Goal: Task Accomplishment & Management: Manage account settings

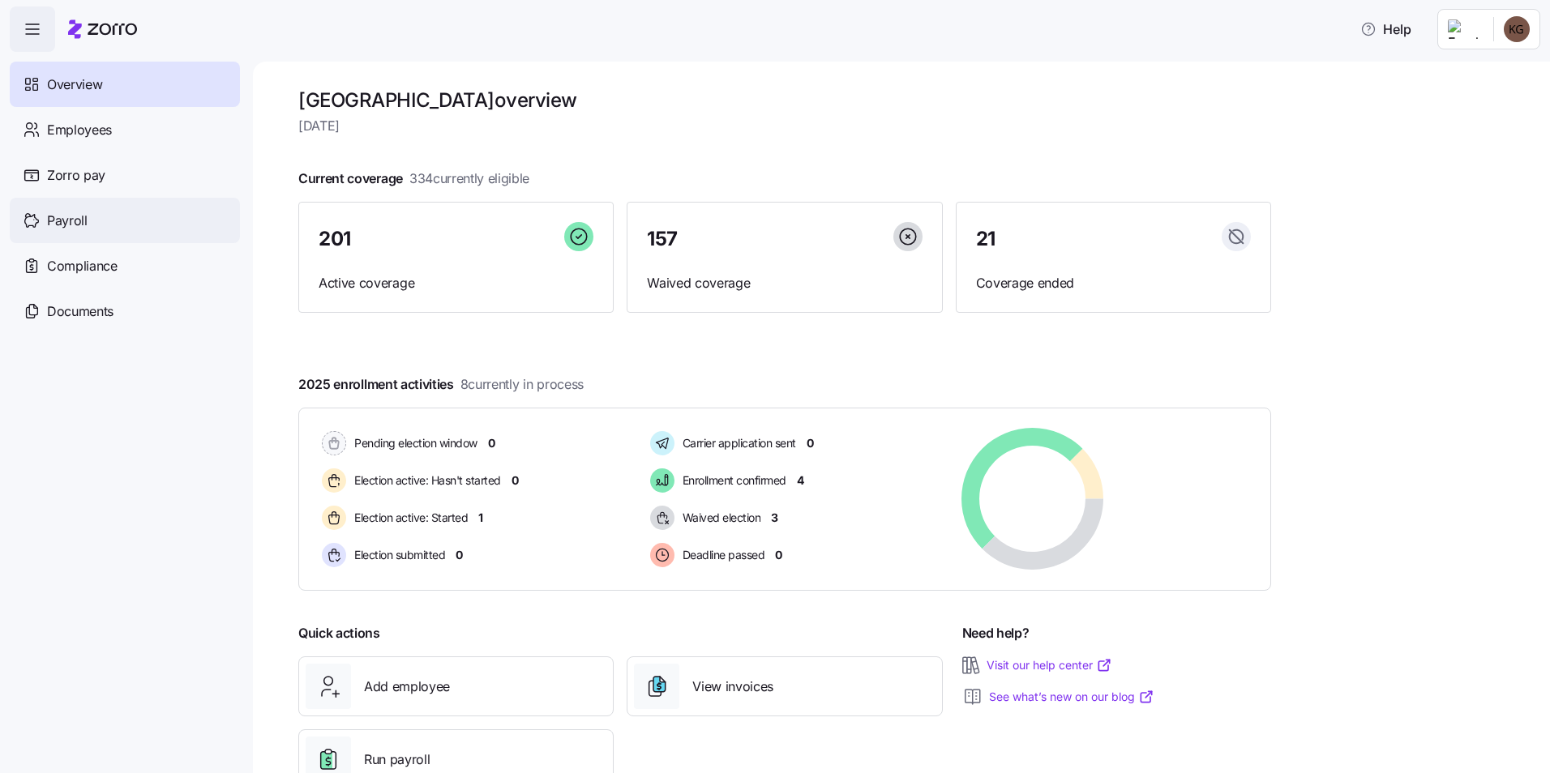
click at [79, 221] on span "Payroll" at bounding box center [67, 221] width 41 height 20
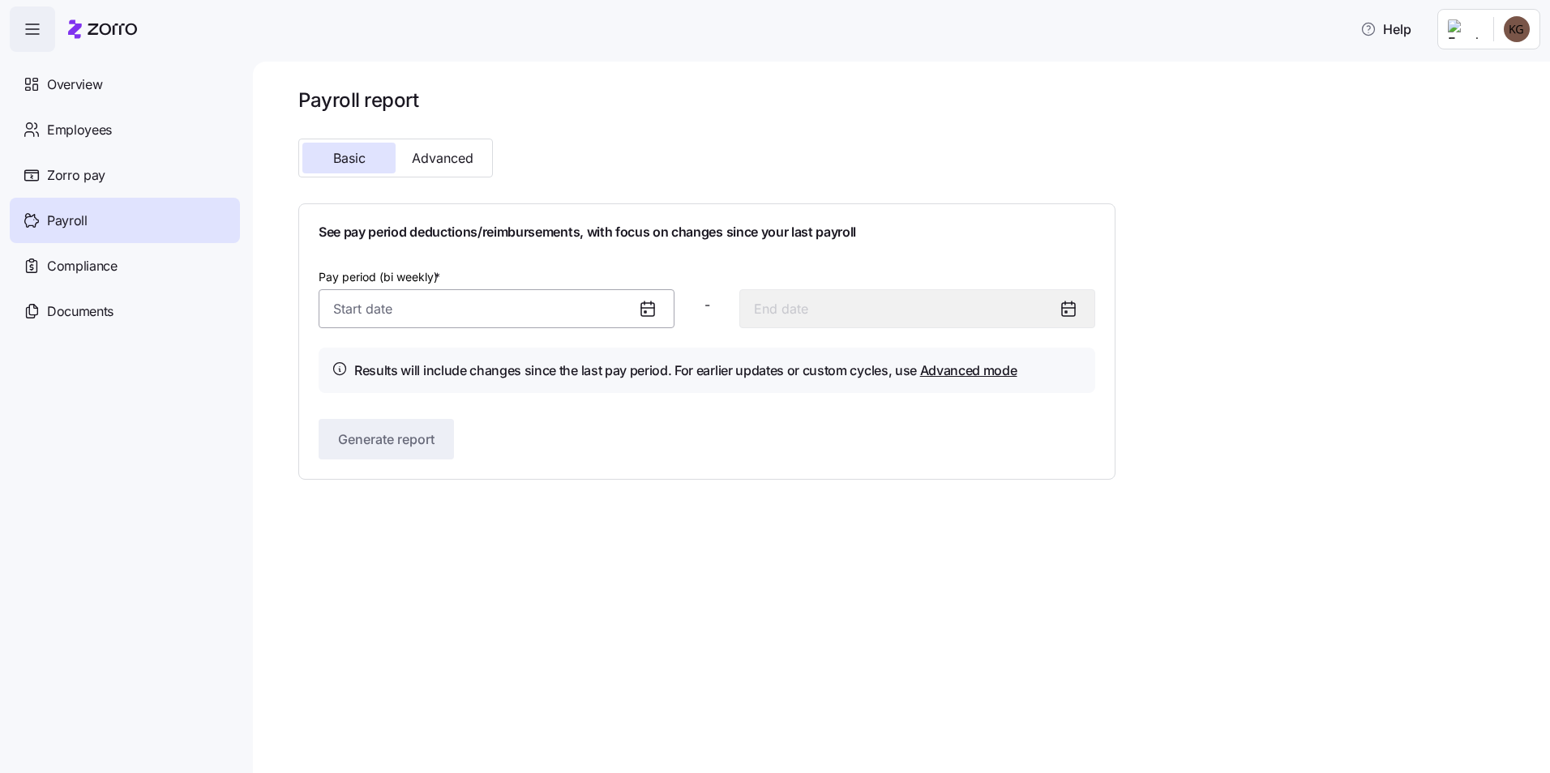
click at [438, 320] on input "Pay period (bi weekly) *" at bounding box center [497, 308] width 356 height 39
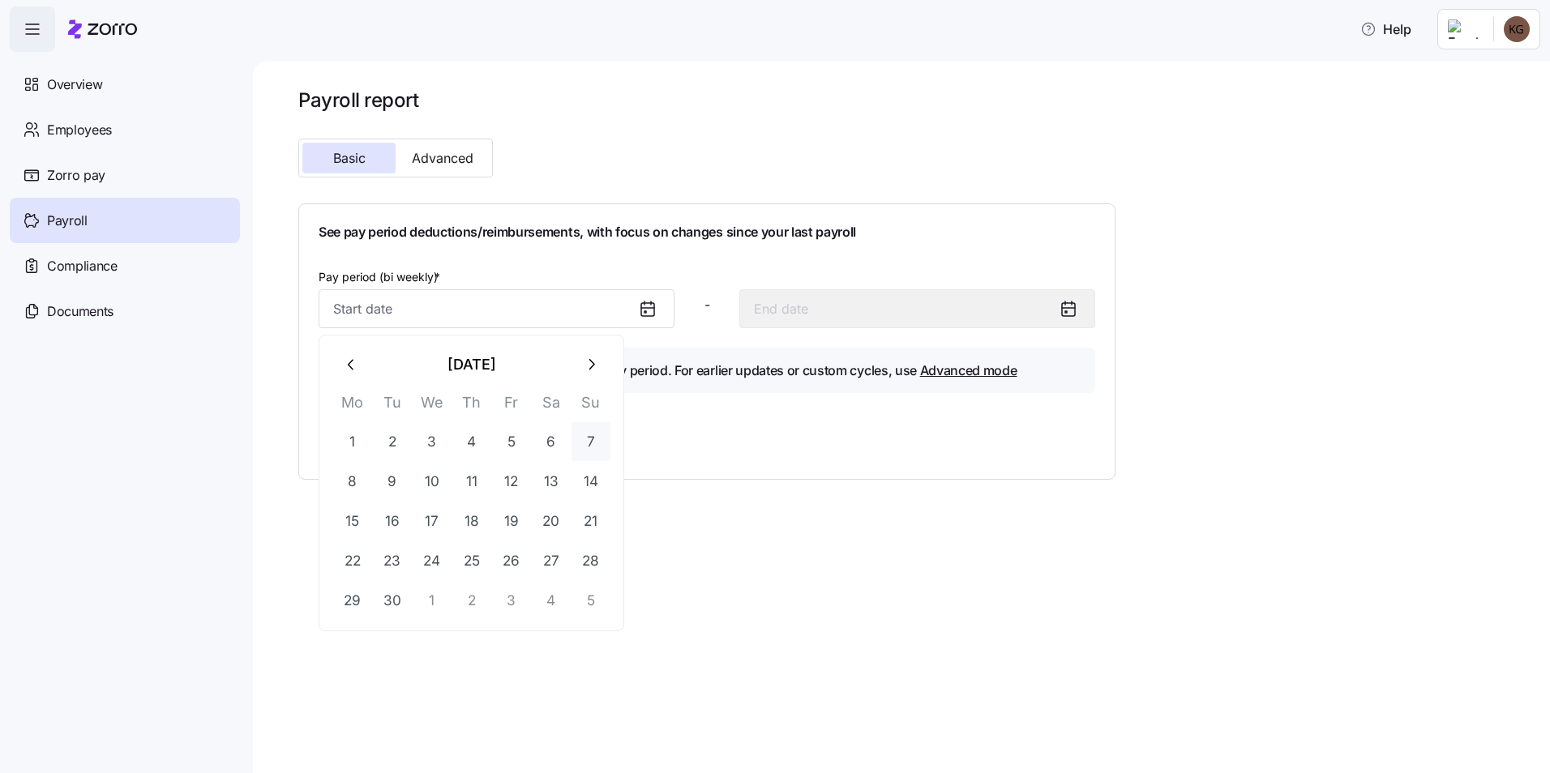
click at [588, 447] on button "7" at bounding box center [590, 441] width 39 height 39
type input "[DATE]"
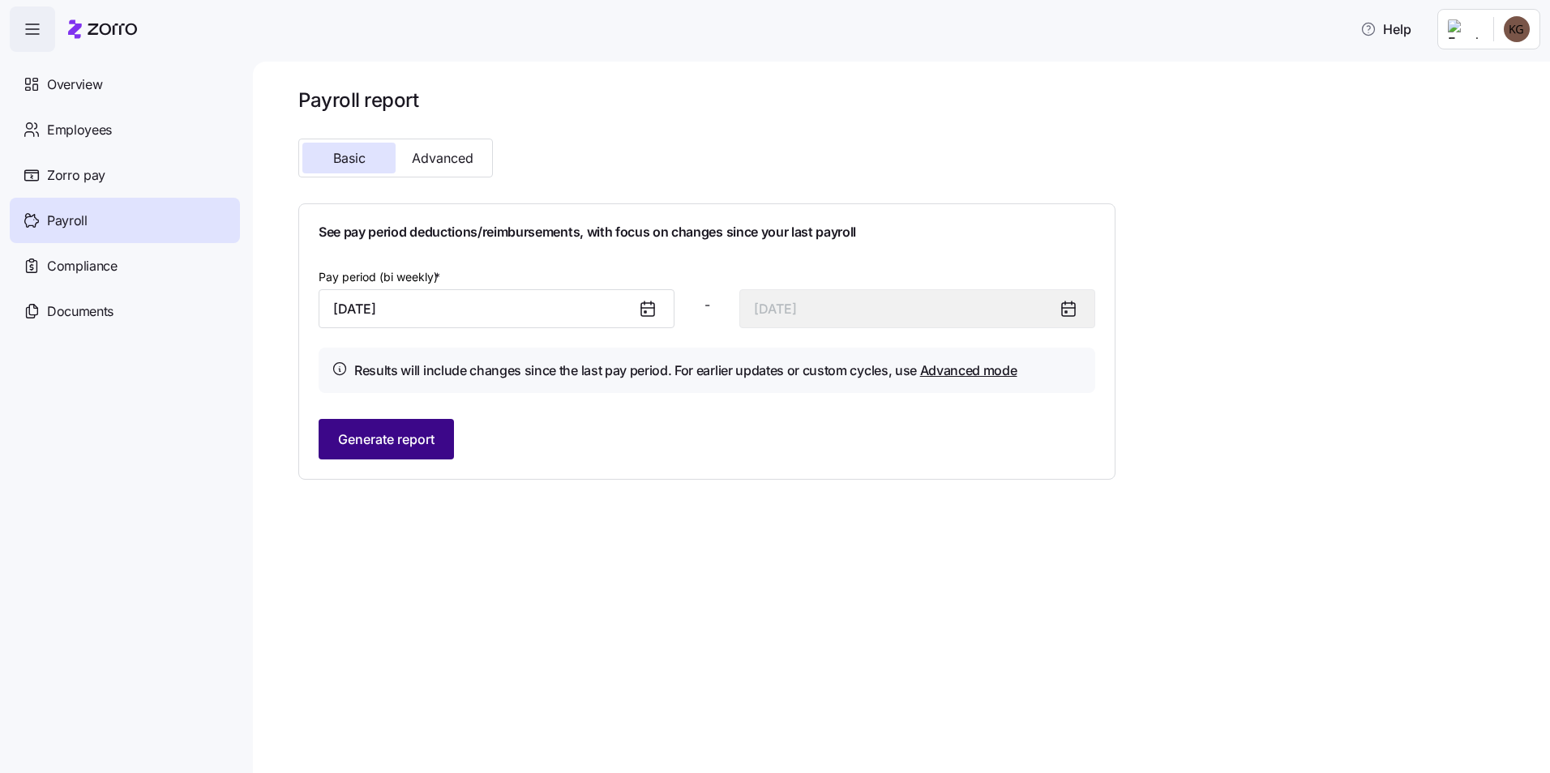
click at [395, 431] on span "Generate report" at bounding box center [386, 439] width 96 height 19
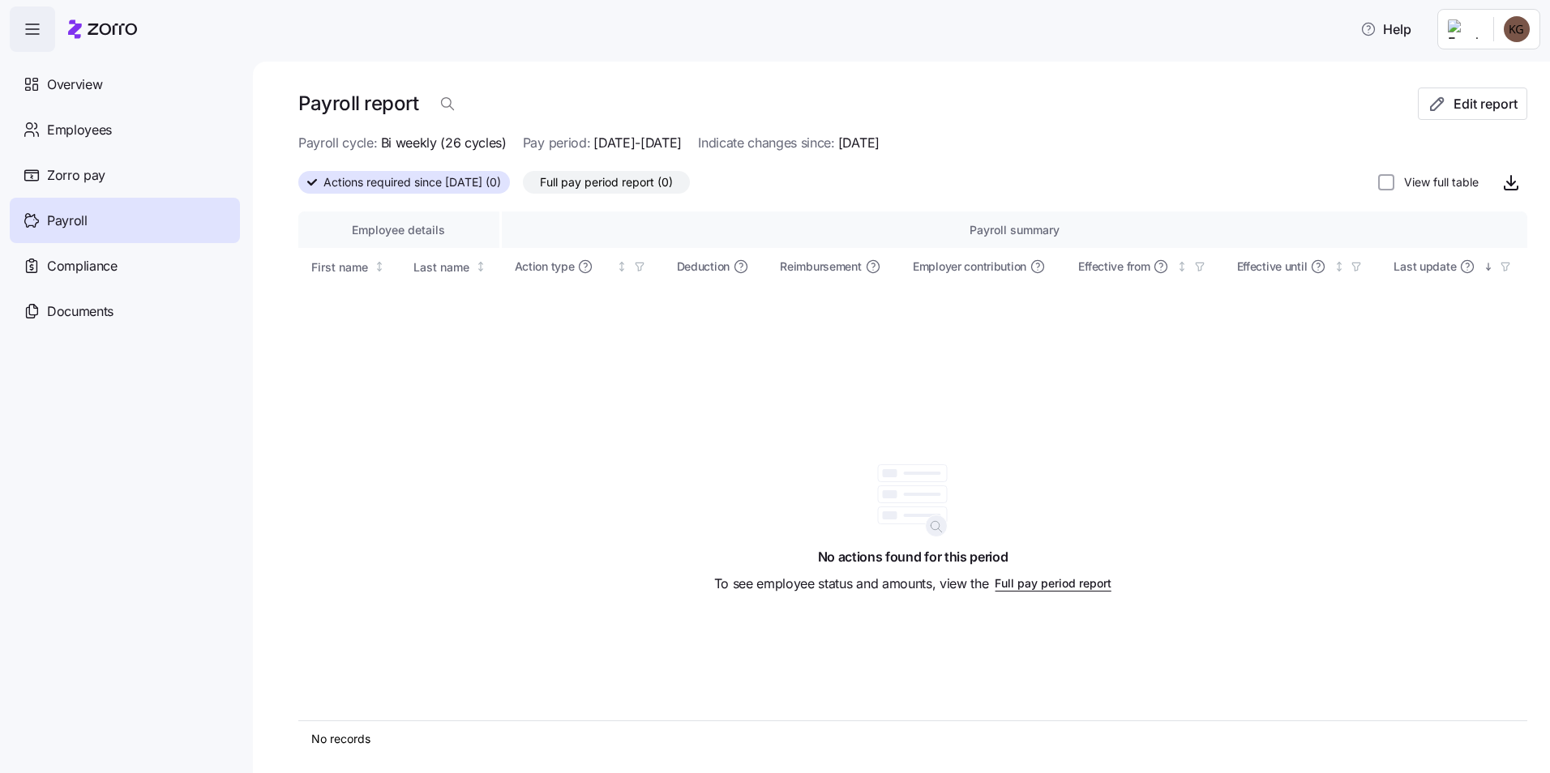
click at [588, 494] on div "Employee details Payroll summary First name Last name Action type Deduction Rei…" at bounding box center [912, 466] width 1229 height 509
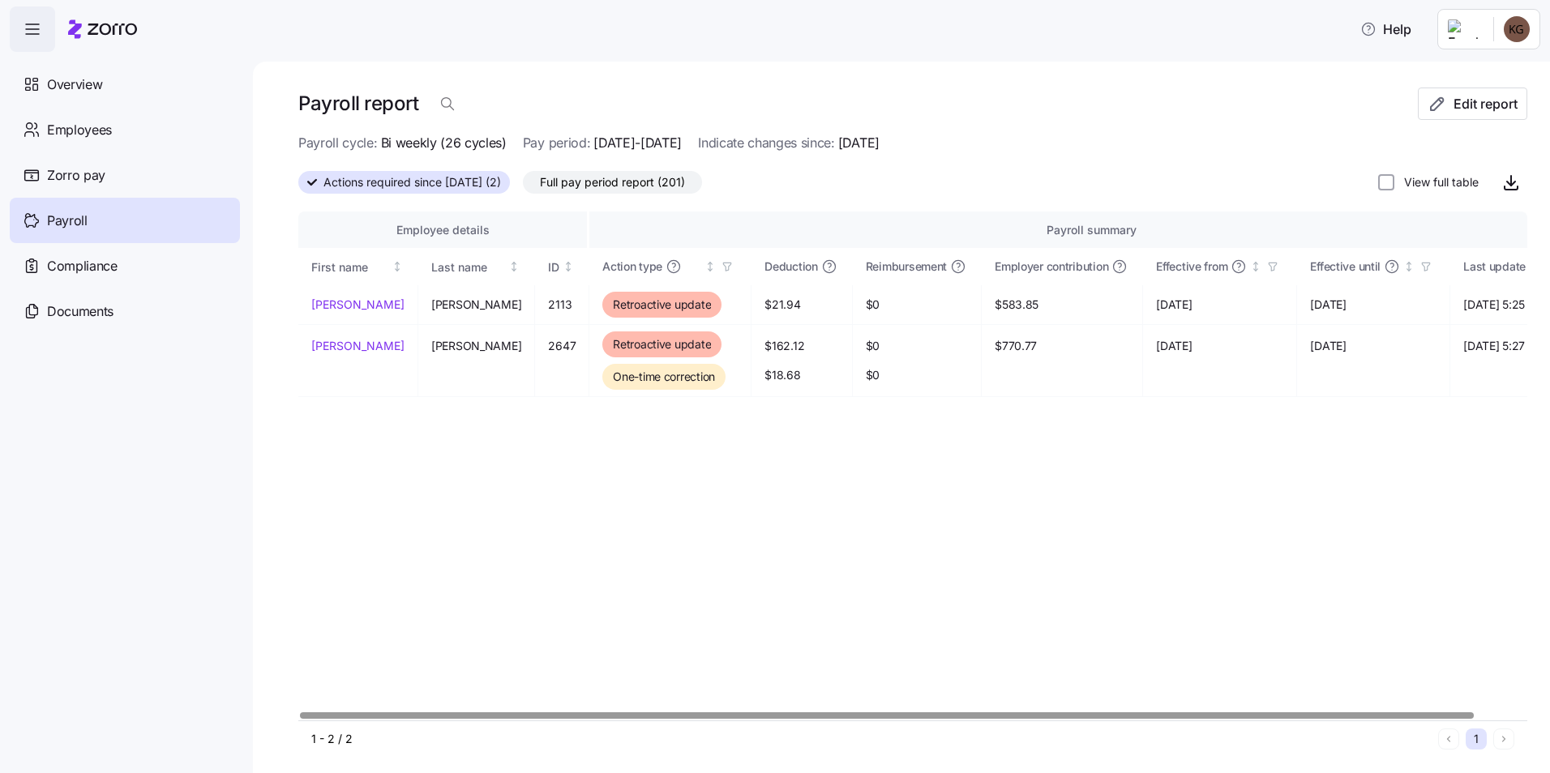
click at [663, 171] on label "Full pay period report (201)" at bounding box center [612, 182] width 179 height 23
click at [523, 186] on input "Full pay period report (201)" at bounding box center [523, 186] width 0 height 0
click at [647, 182] on span "Full pay period report (201)" at bounding box center [612, 182] width 145 height 21
click at [523, 186] on input "Full pay period report (201)" at bounding box center [523, 186] width 0 height 0
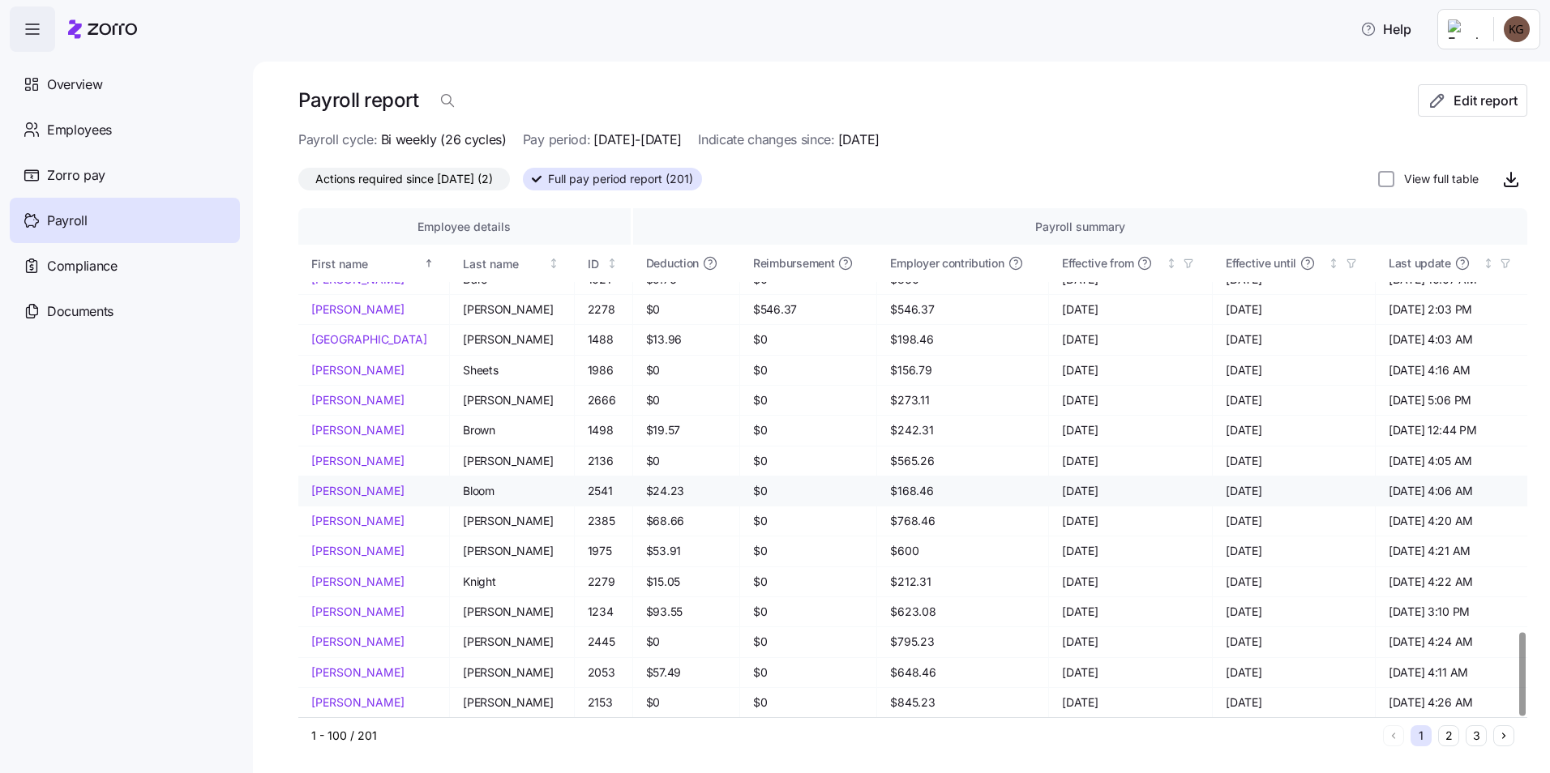
scroll to position [4, 0]
click at [1438, 734] on button "2" at bounding box center [1448, 735] width 21 height 21
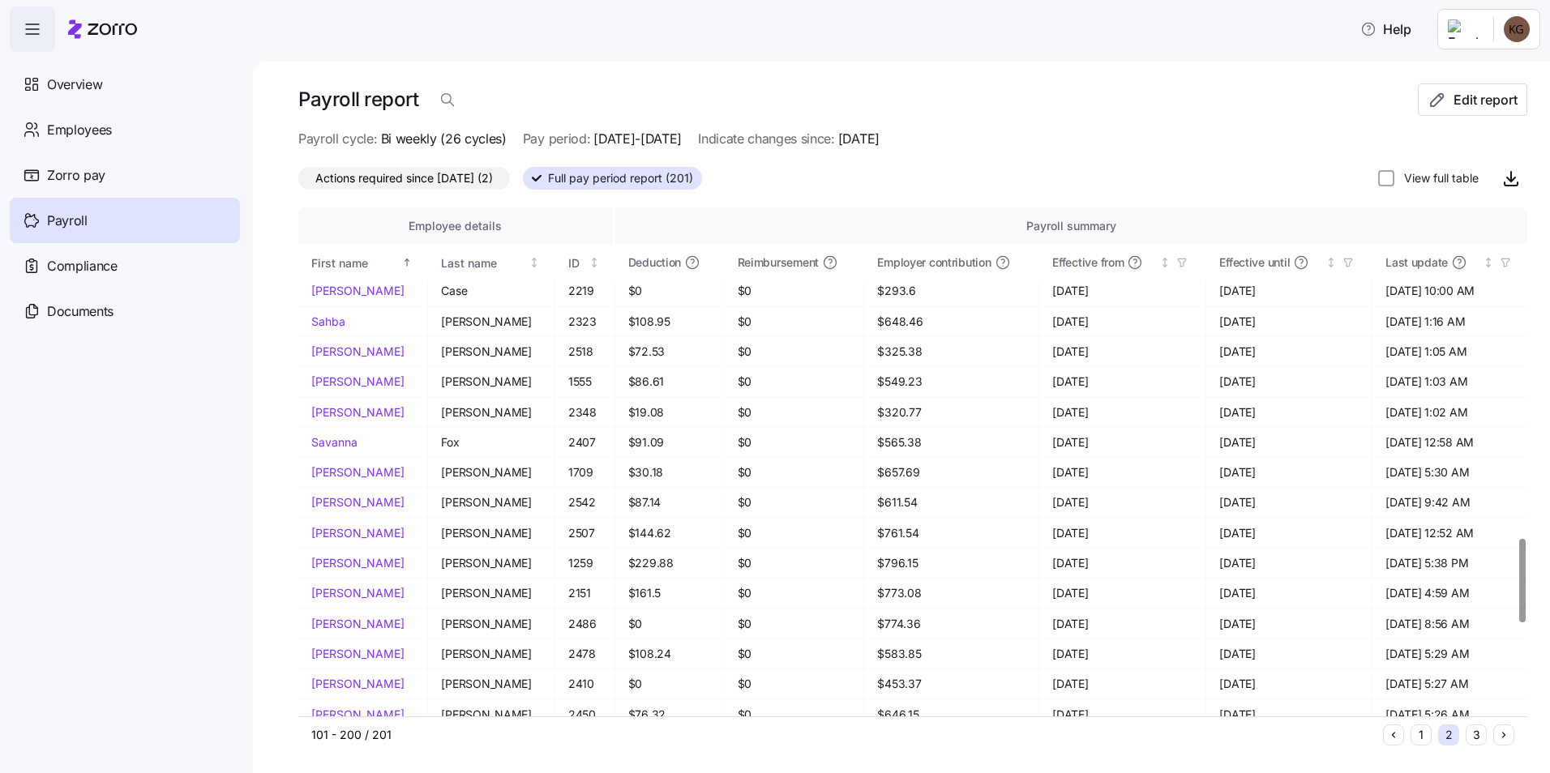
scroll to position [2020, 0]
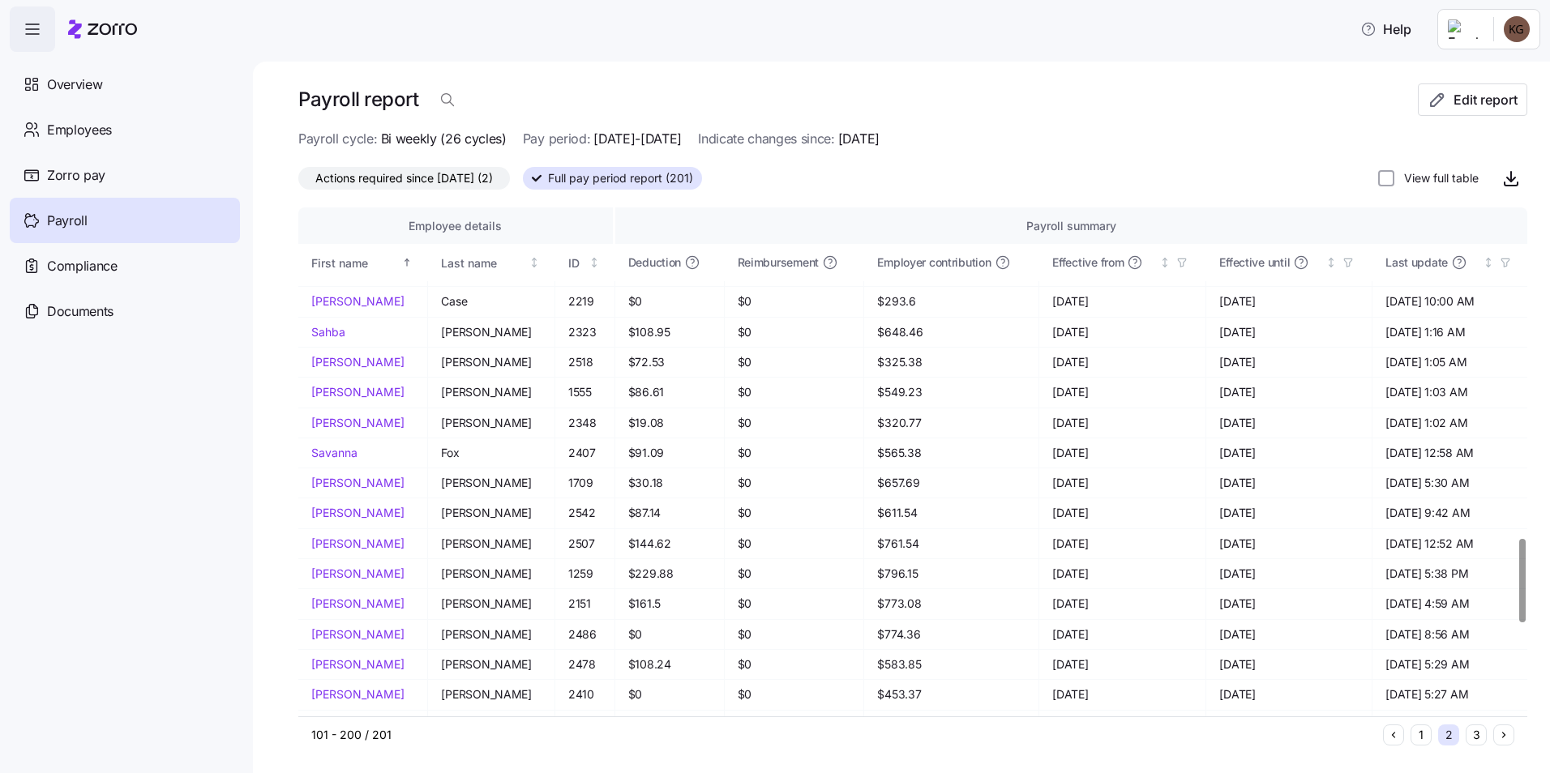
click at [465, 172] on span "Actions required since [DATE] (2)" at bounding box center [404, 178] width 178 height 21
click at [298, 182] on input "Actions required since [DATE] (2)" at bounding box center [298, 182] width 0 height 0
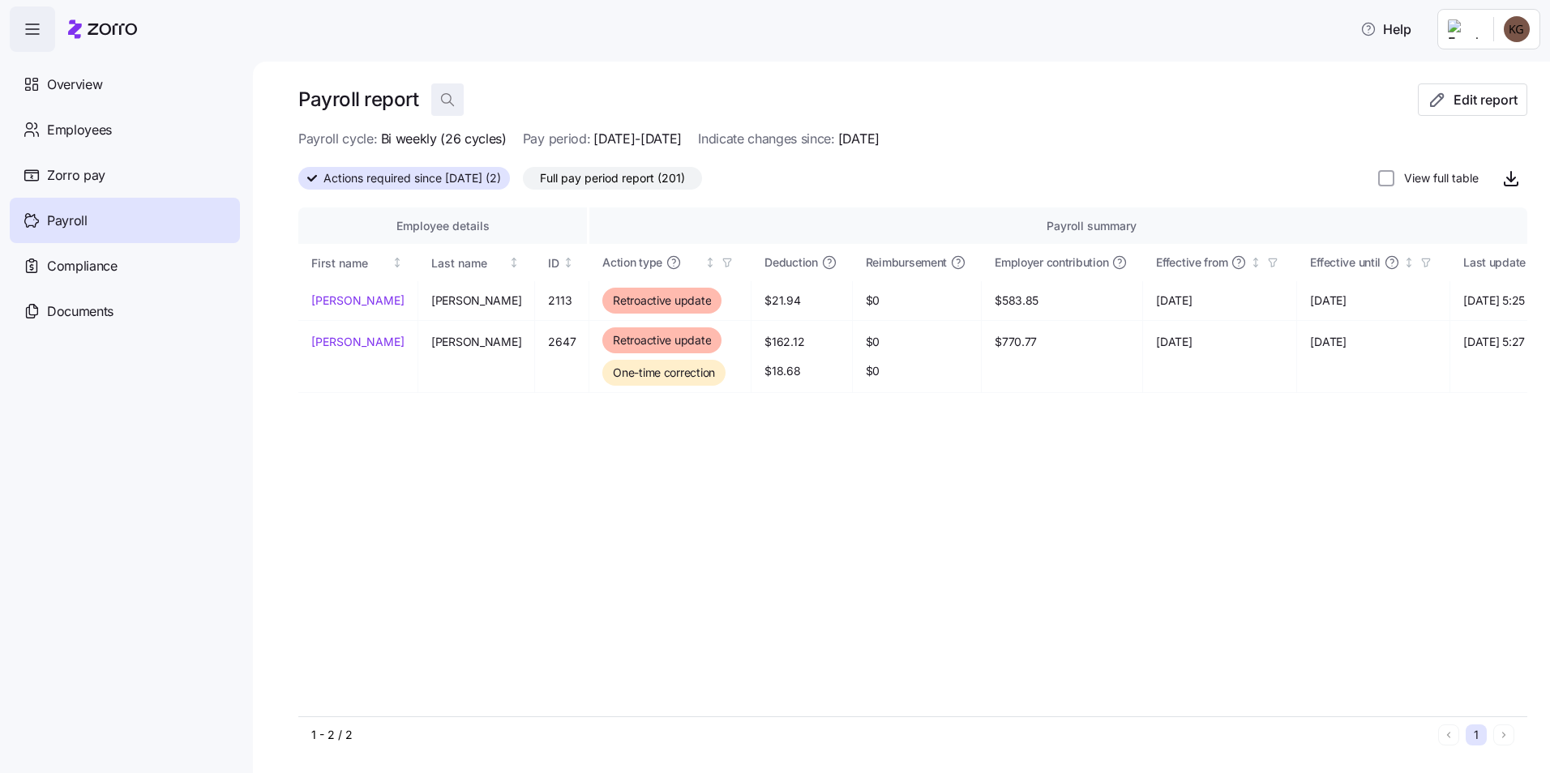
click at [447, 101] on icon "button" at bounding box center [447, 100] width 16 height 16
click at [108, 116] on div "Employees" at bounding box center [125, 129] width 230 height 45
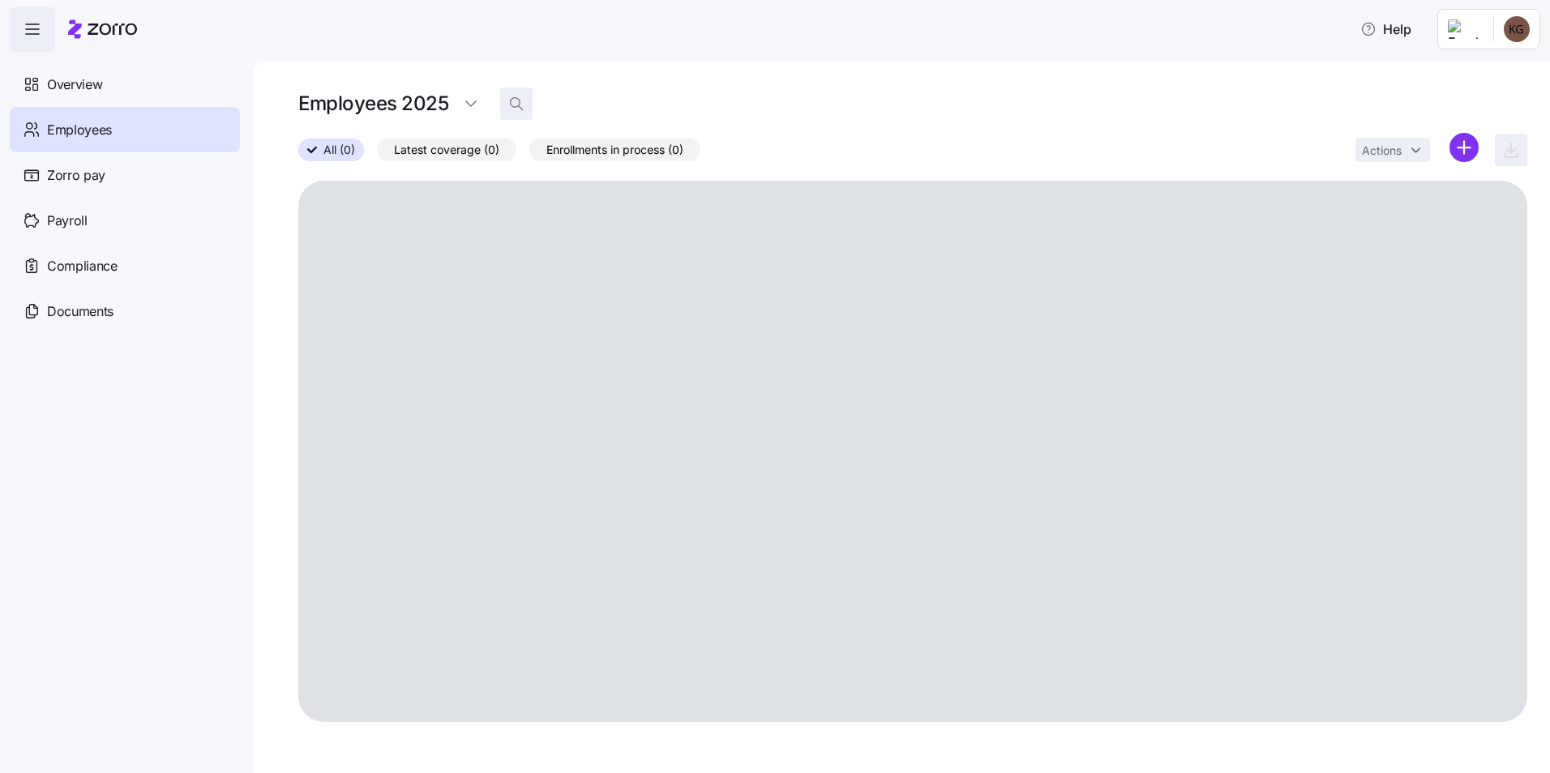
click at [517, 105] on icon "button" at bounding box center [516, 104] width 16 height 16
click at [685, 102] on input at bounding box center [662, 104] width 324 height 26
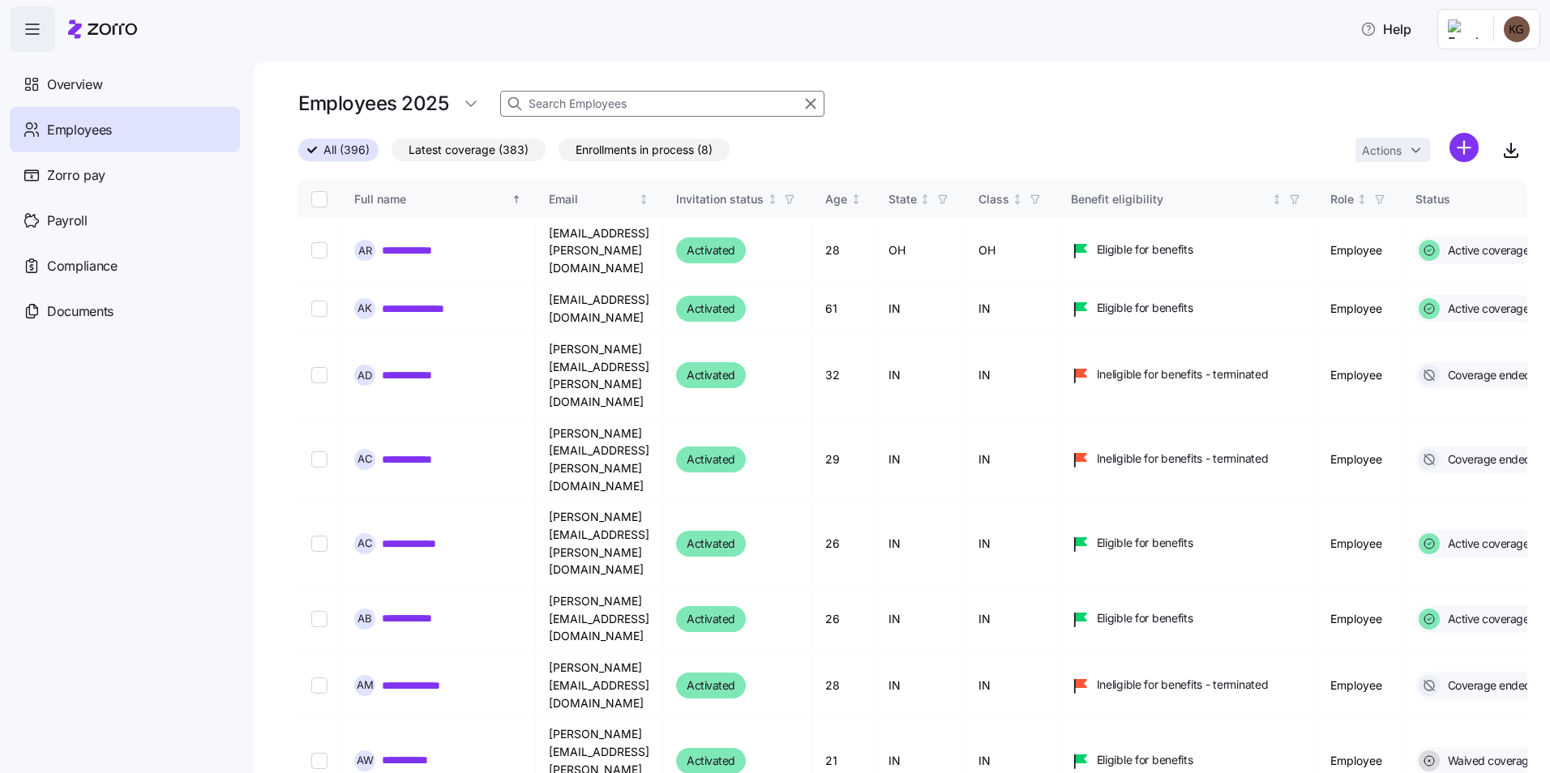
click at [601, 104] on input at bounding box center [662, 104] width 324 height 26
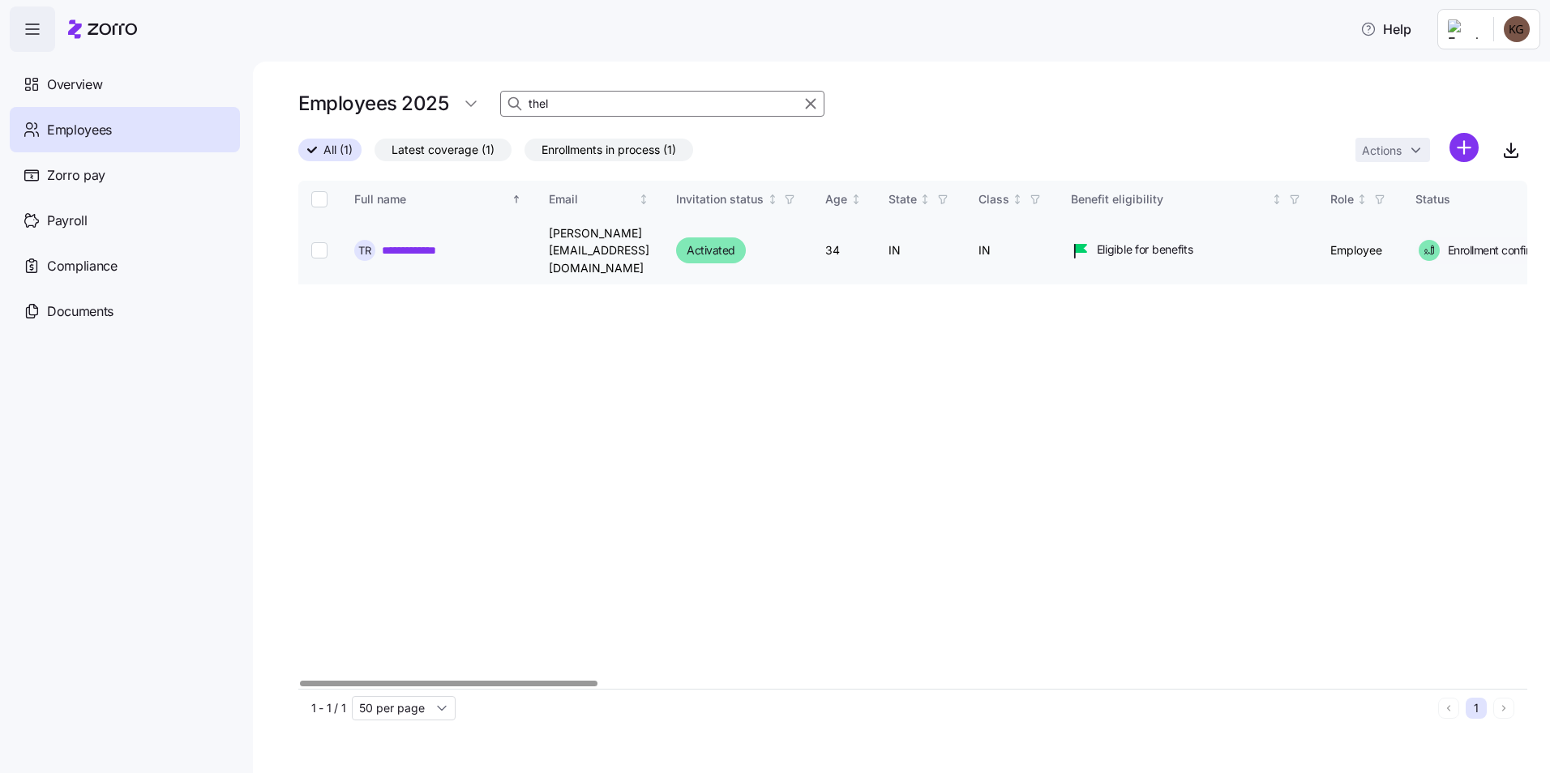
type input "thel"
click at [452, 248] on link "**********" at bounding box center [424, 250] width 85 height 16
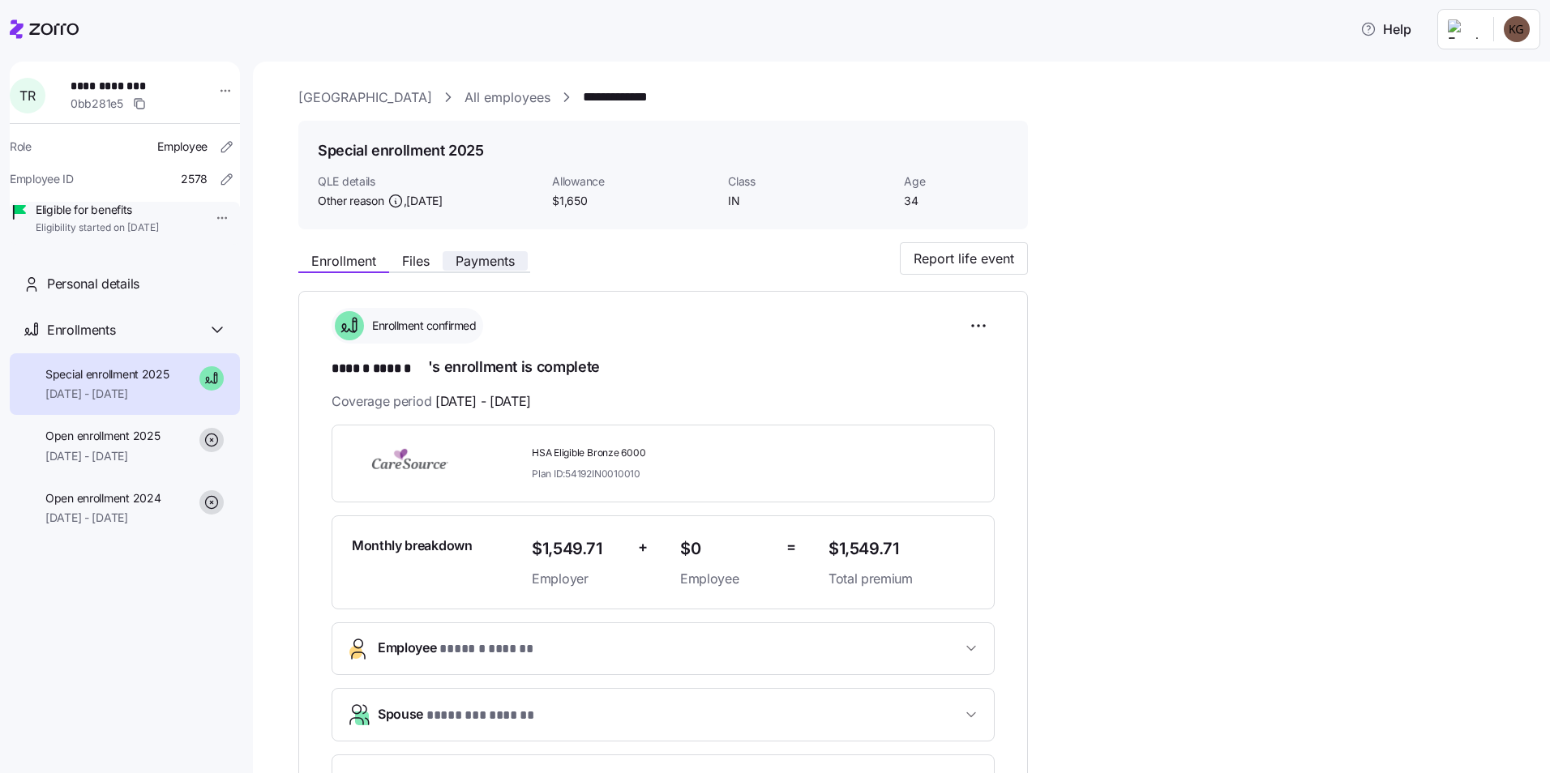
click at [477, 259] on span "Payments" at bounding box center [485, 261] width 59 height 13
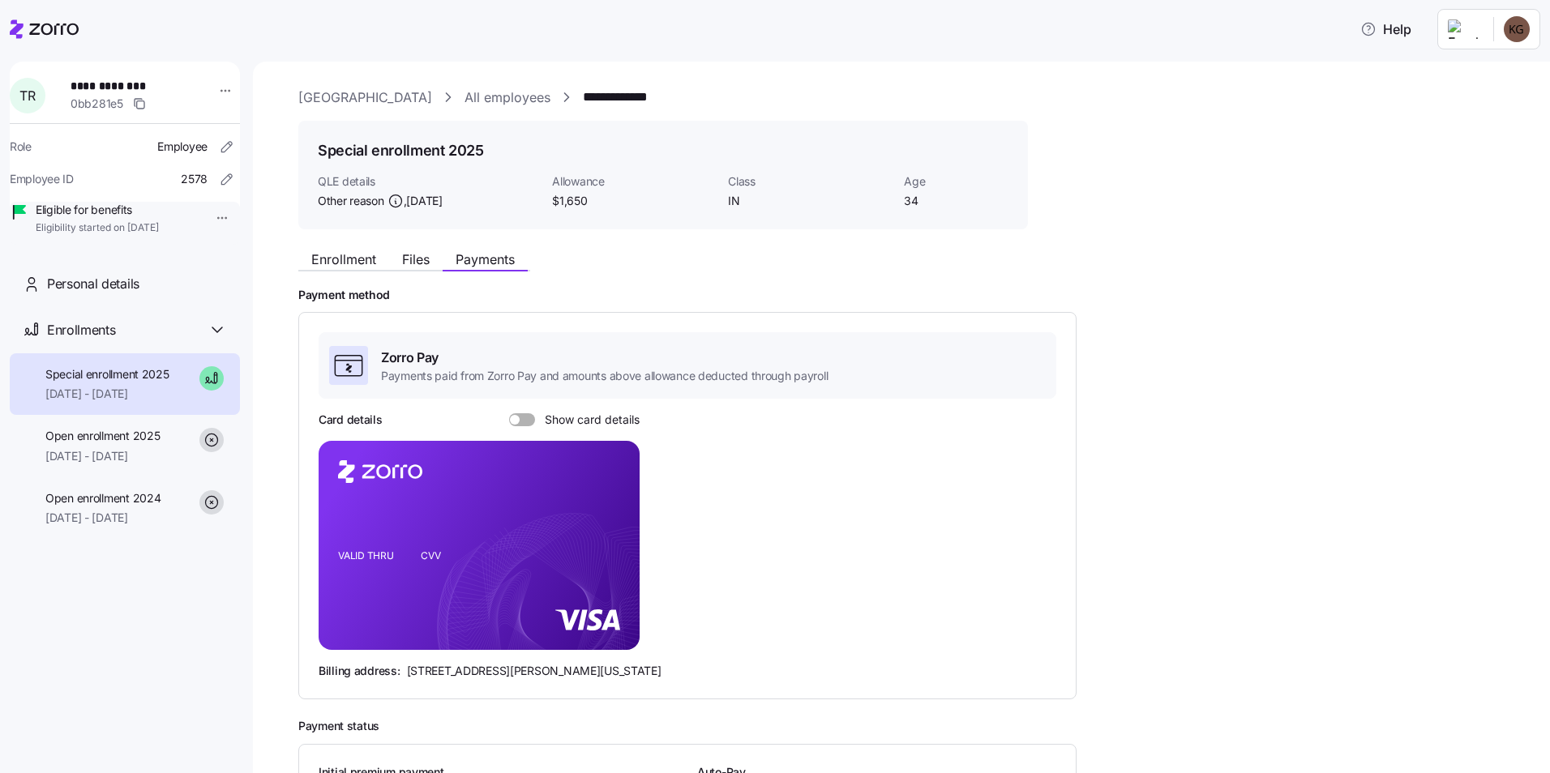
click at [549, 94] on link "All employees" at bounding box center [507, 98] width 86 height 20
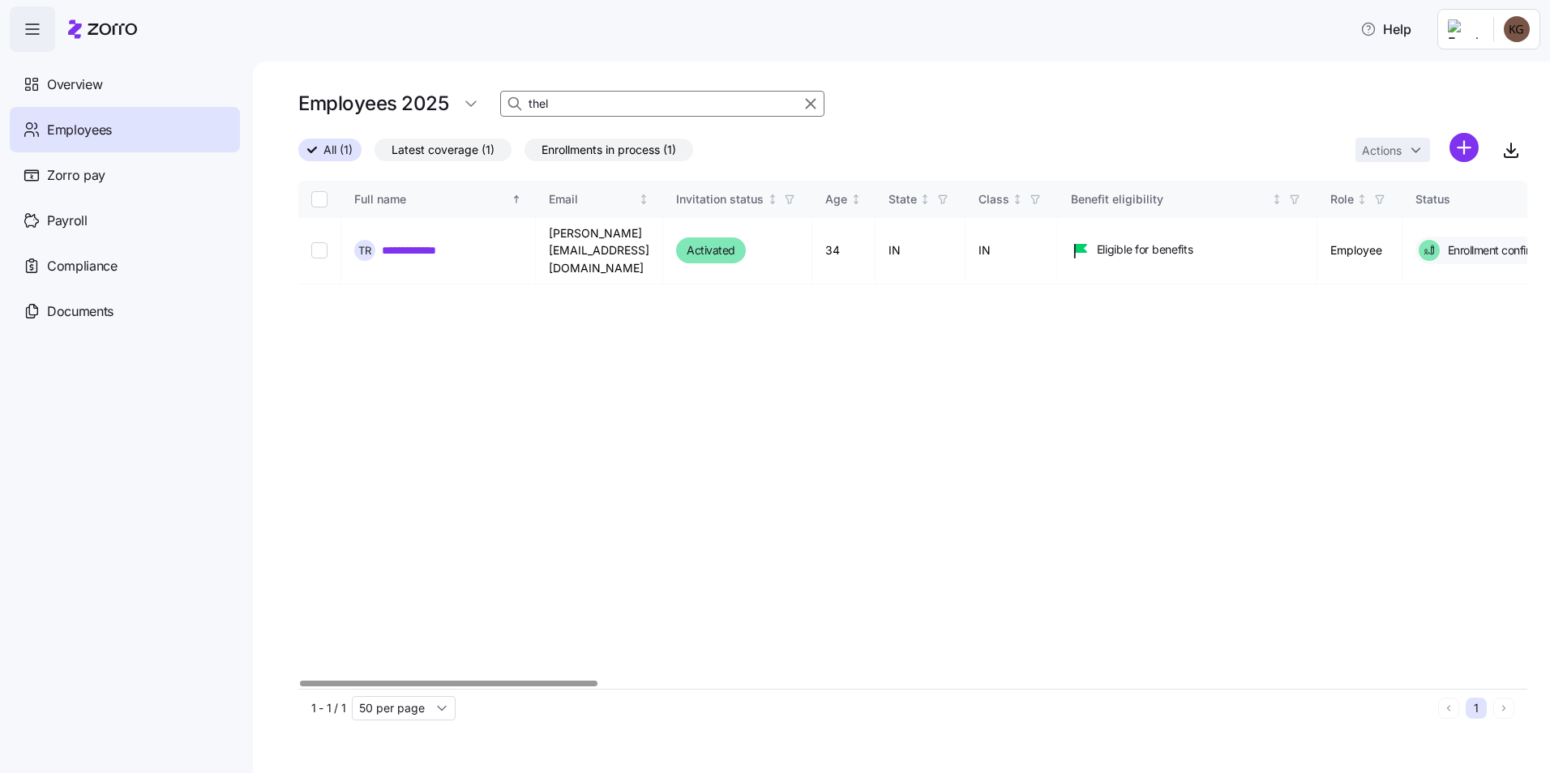
drag, startPoint x: 578, startPoint y: 96, endPoint x: 452, endPoint y: 101, distance: 125.8
click at [456, 101] on div "Employees 2025 thel" at bounding box center [912, 104] width 1229 height 32
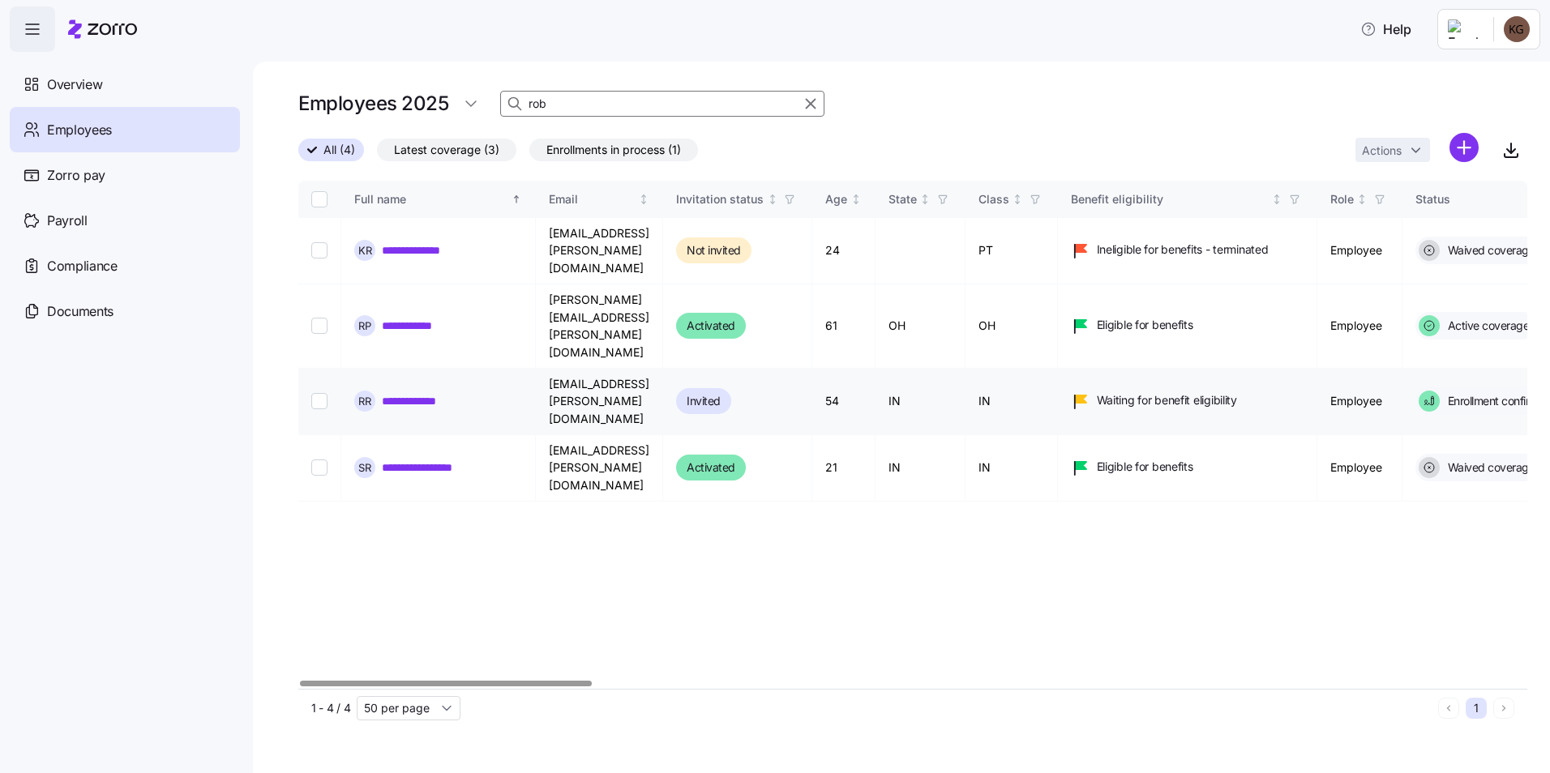
type input "rob"
click at [433, 393] on link "**********" at bounding box center [419, 401] width 75 height 16
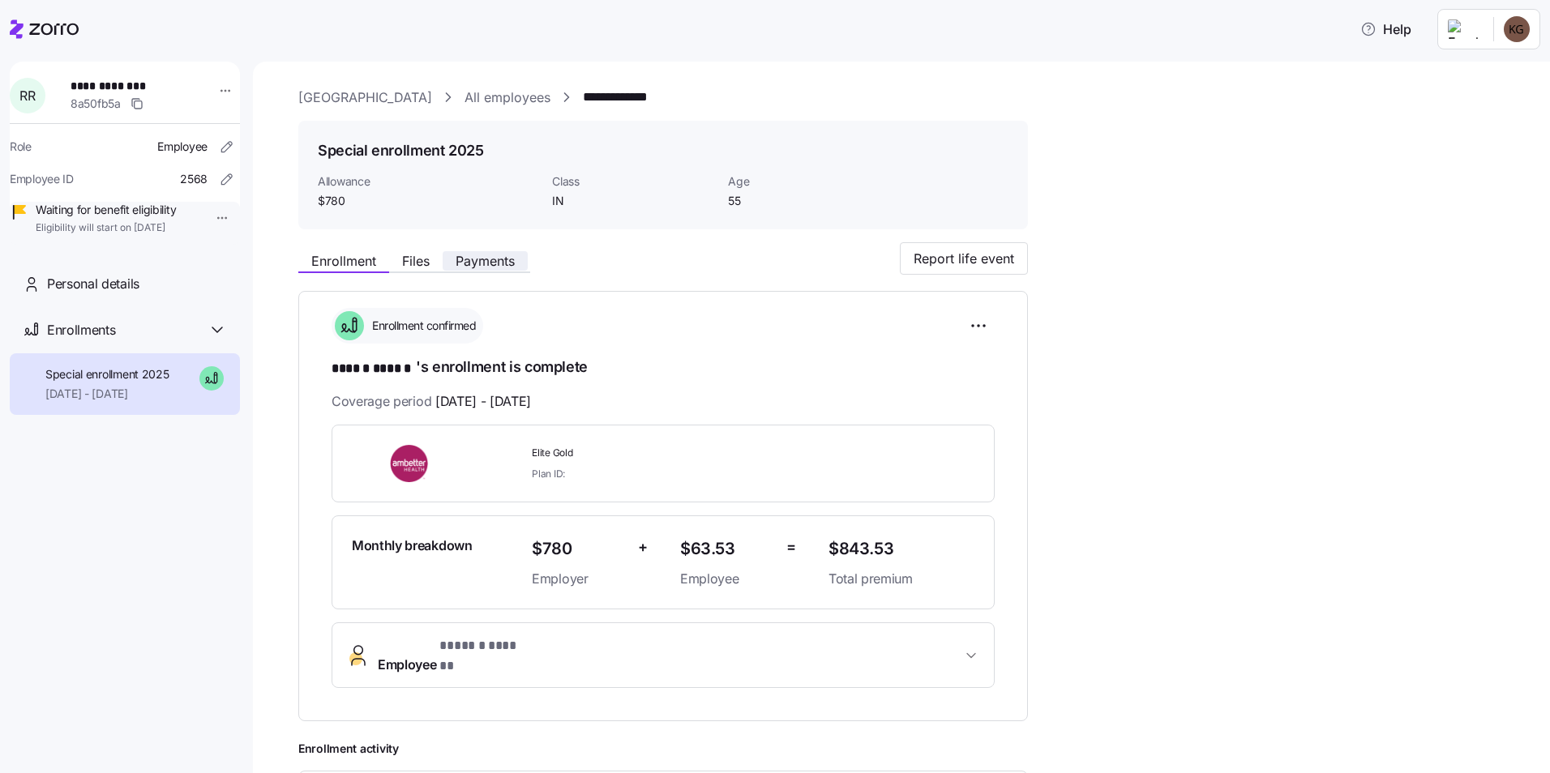
click at [500, 255] on span "Payments" at bounding box center [485, 261] width 59 height 13
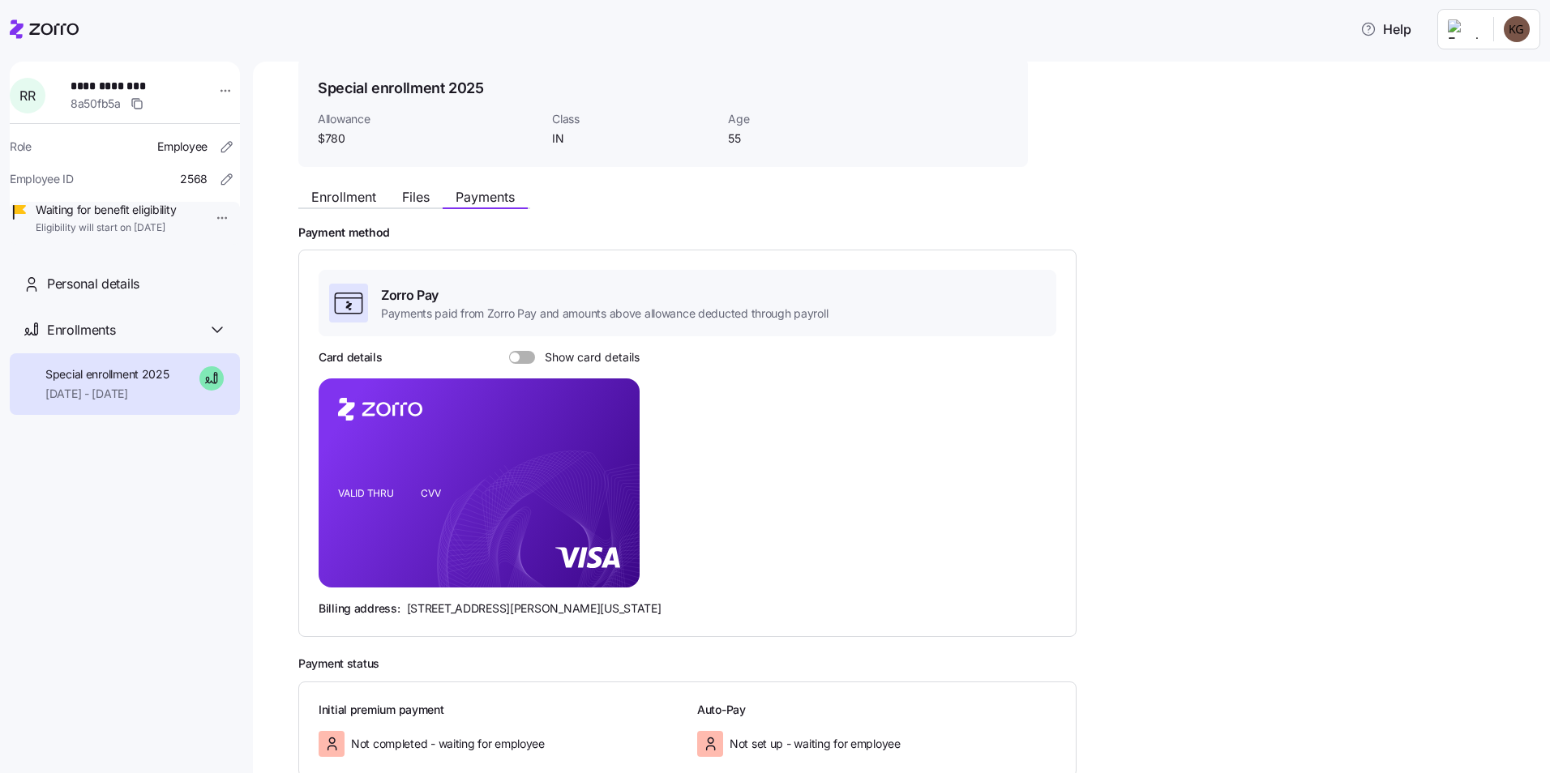
scroll to position [162, 0]
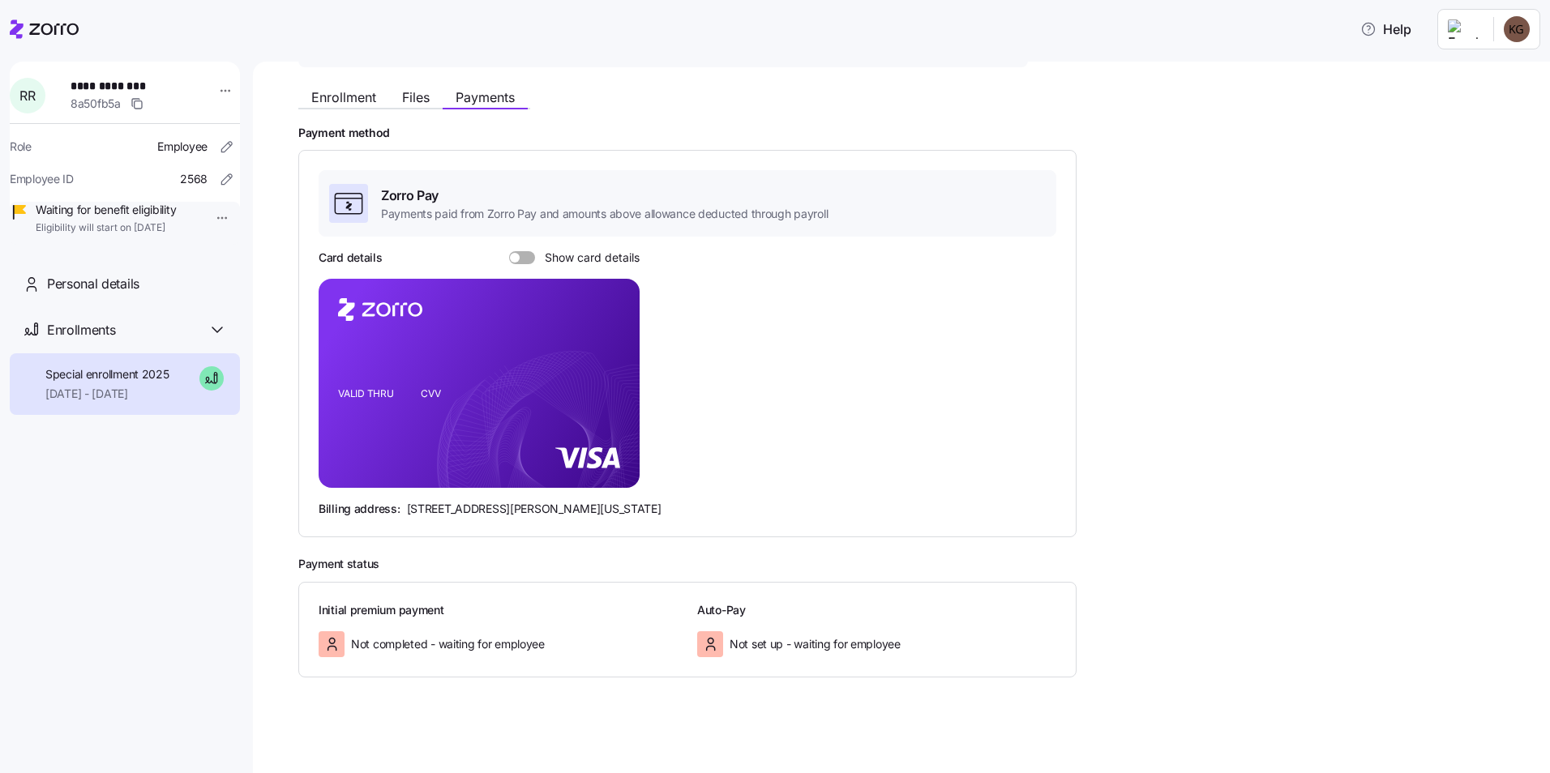
click at [524, 249] on div "Zorro Pay Payments paid from Zorro Pay and amounts above allowance deducted thr…" at bounding box center [688, 343] width 738 height 347
click at [518, 259] on span at bounding box center [515, 258] width 10 height 10
click at [509, 251] on input "Show card details" at bounding box center [509, 251] width 0 height 0
click at [111, 307] on div "Personal details" at bounding box center [125, 284] width 230 height 46
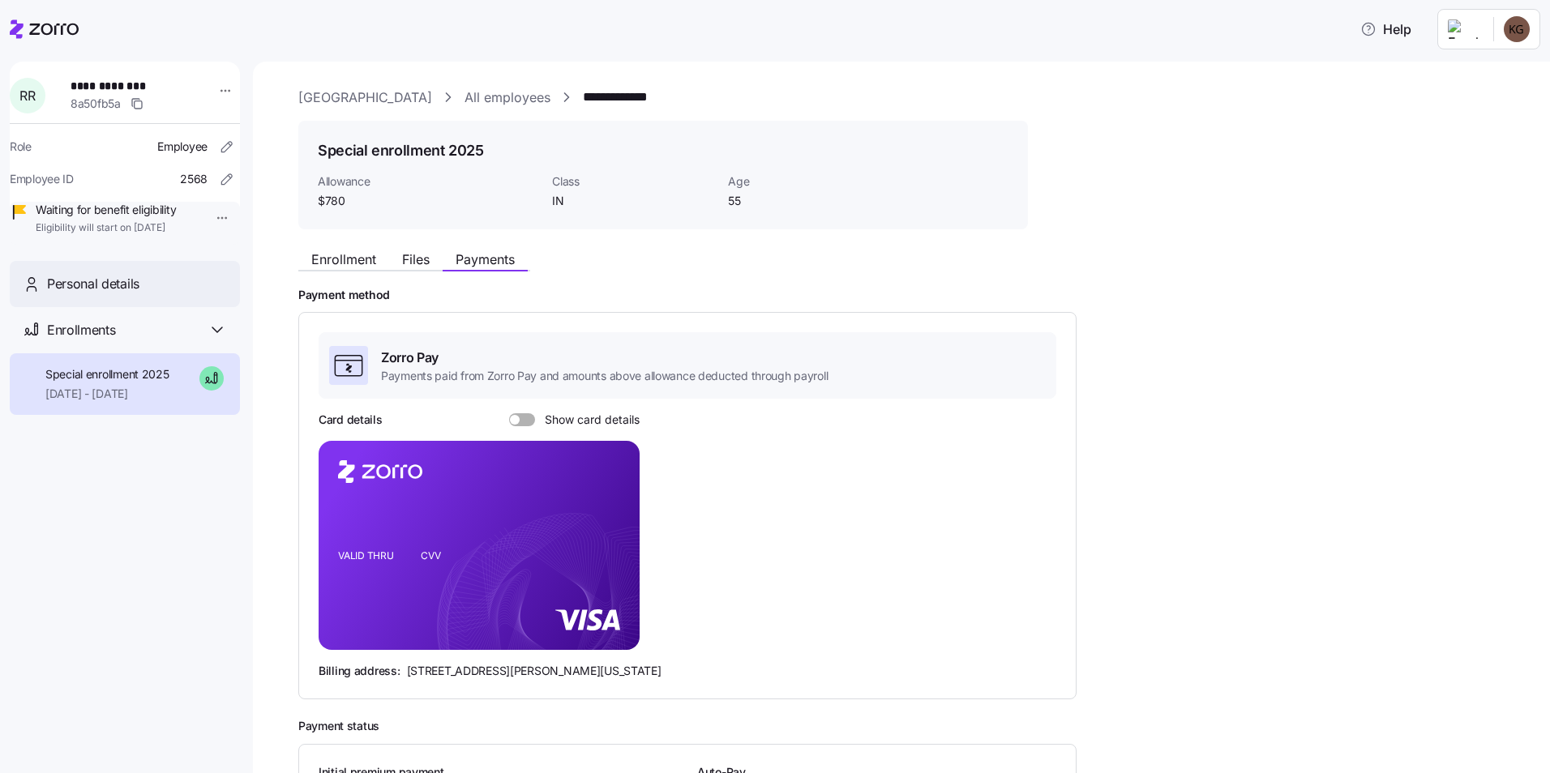
click at [122, 307] on div "Personal details" at bounding box center [125, 284] width 230 height 46
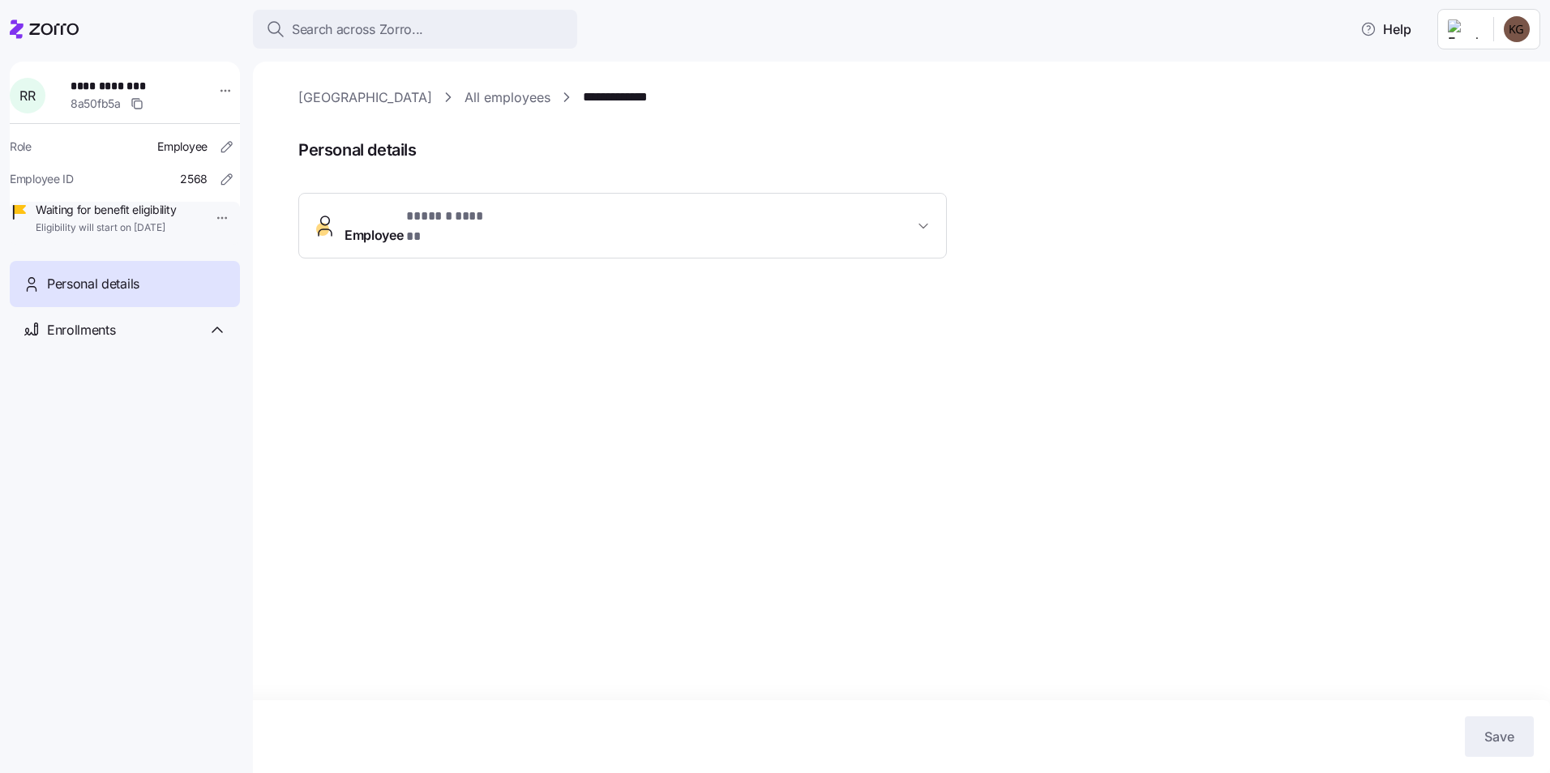
click at [504, 100] on link "All employees" at bounding box center [507, 98] width 86 height 20
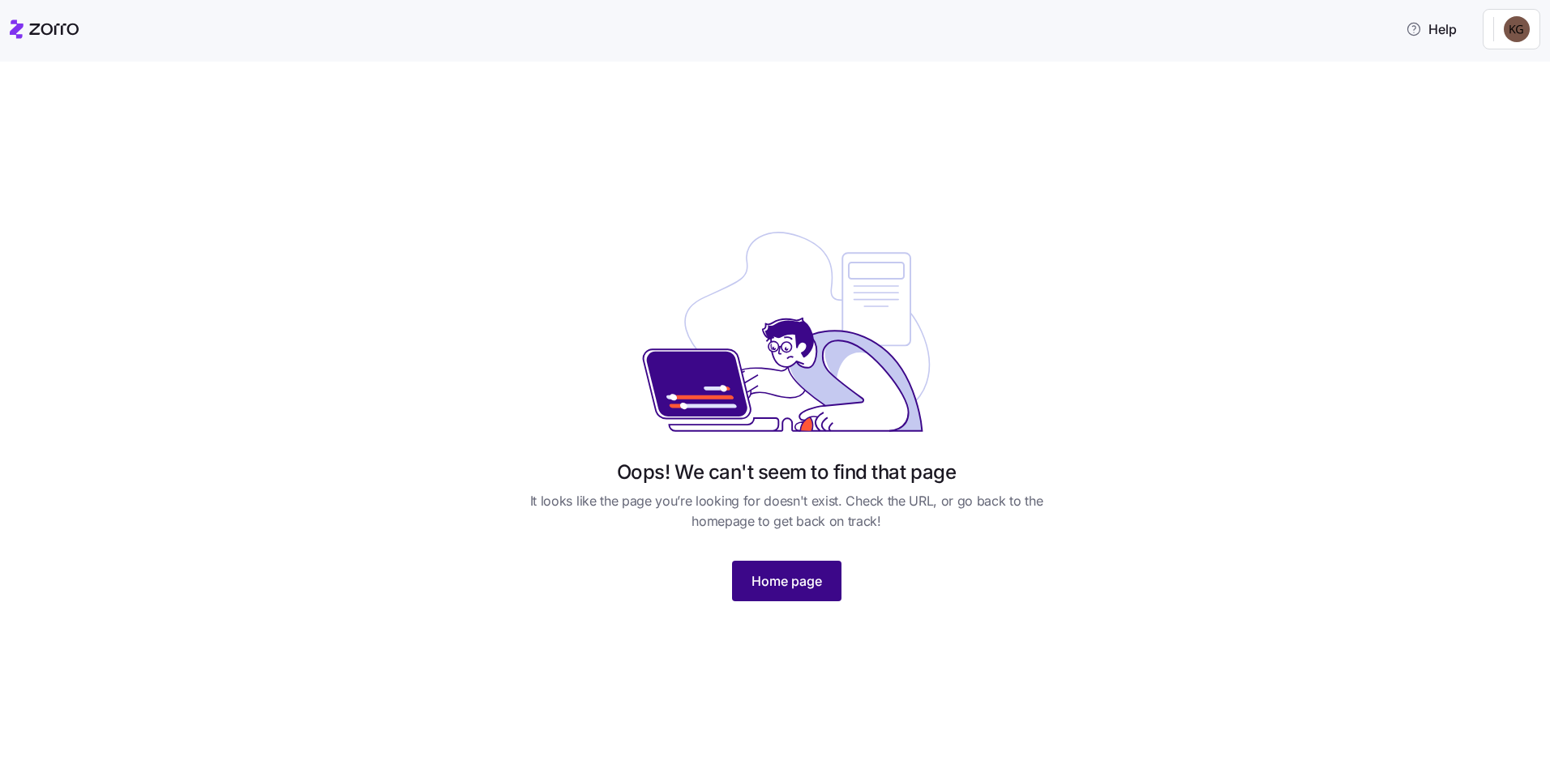
click at [807, 593] on button "Home page" at bounding box center [786, 581] width 109 height 41
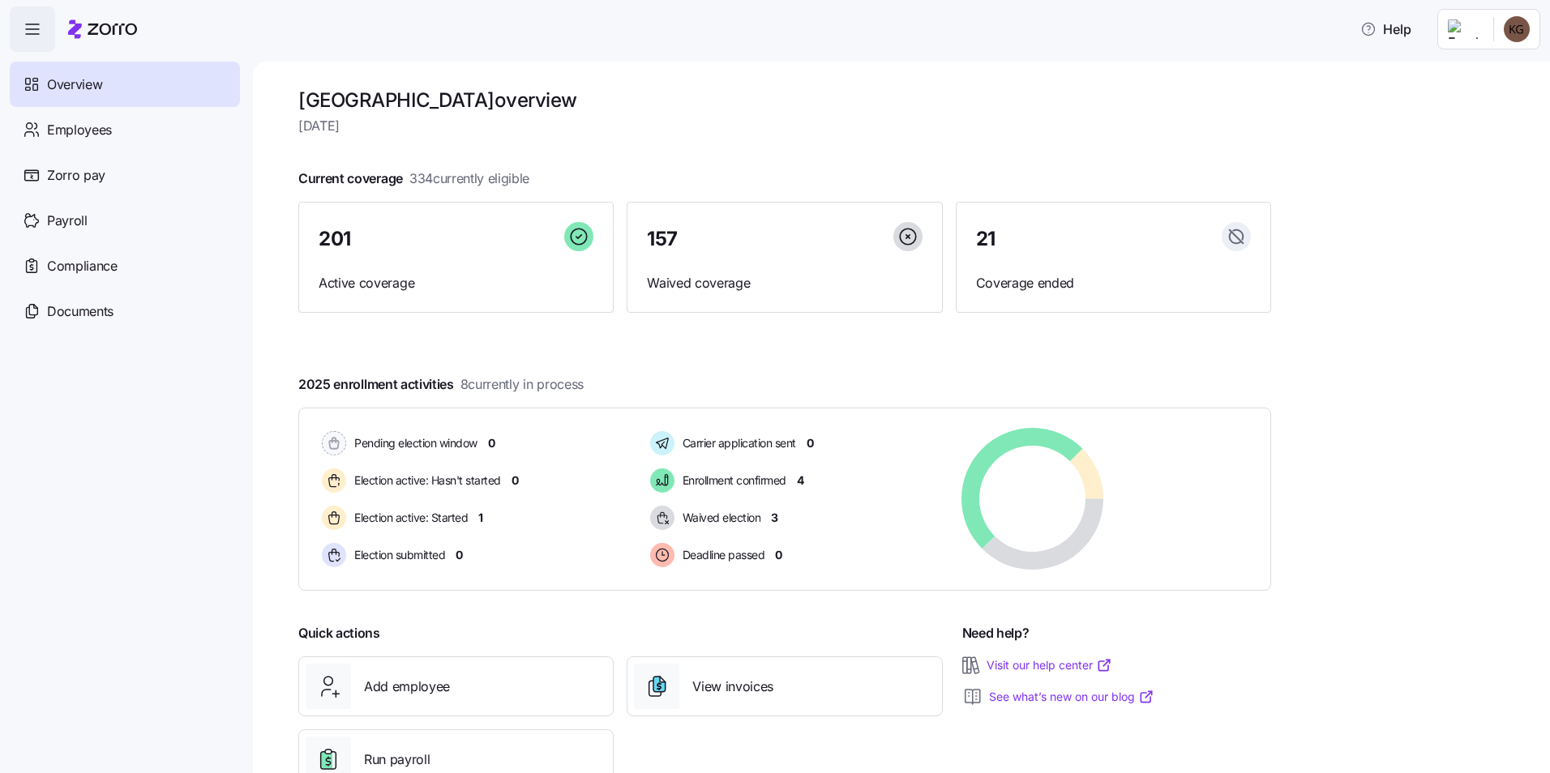
click at [1510, 23] on html "Help Overview Employees Zorro pay Payroll Compliance Documents [GEOGRAPHIC_DATA…" at bounding box center [775, 382] width 1550 height 764
click at [1476, 165] on div "Log out" at bounding box center [1451, 165] width 63 height 18
click at [92, 134] on span "Employees" at bounding box center [79, 130] width 65 height 20
